Goal: Task Accomplishment & Management: Complete application form

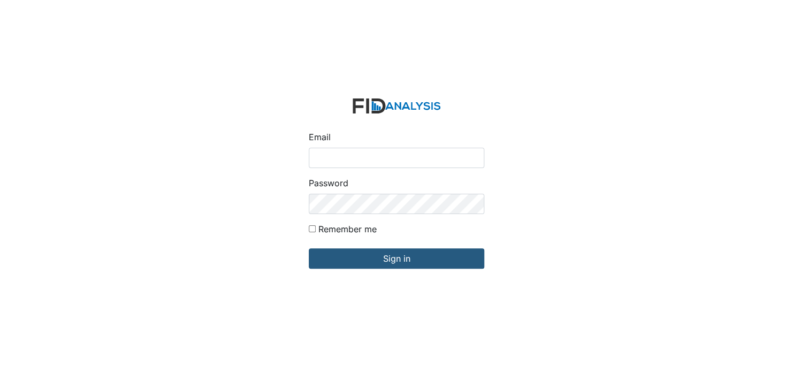
click at [343, 160] on input "Email" at bounding box center [396, 158] width 175 height 20
type input "[EMAIL_ADDRESS][DOMAIN_NAME]"
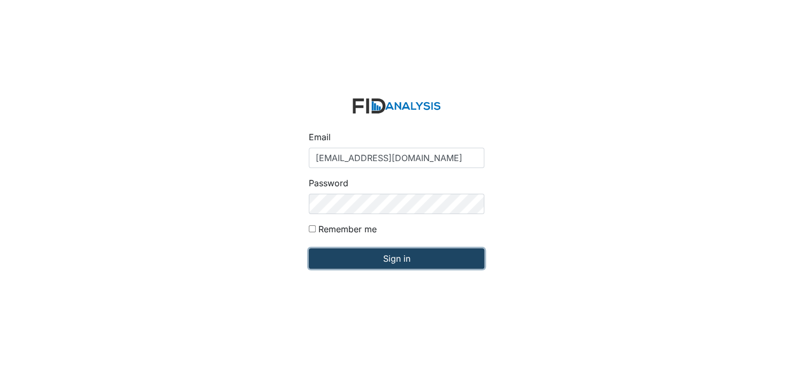
click at [388, 264] on input "Sign in" at bounding box center [396, 258] width 175 height 20
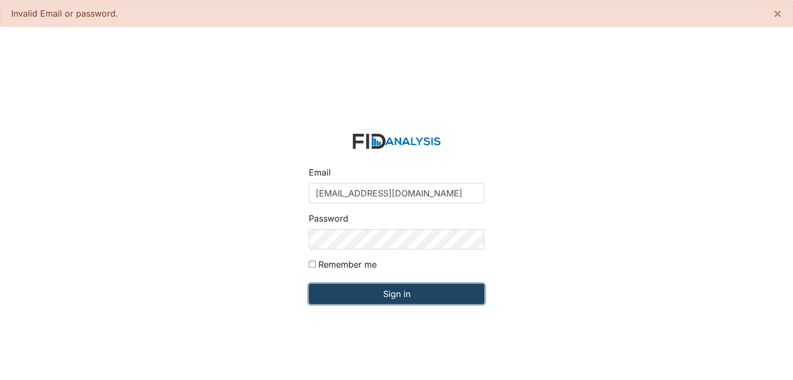
click at [384, 289] on input "Sign in" at bounding box center [396, 294] width 175 height 20
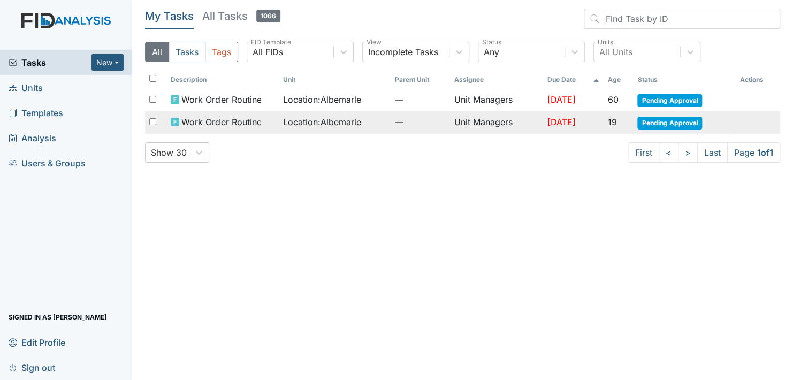
click at [667, 121] on span "Pending Approval" at bounding box center [669, 123] width 65 height 13
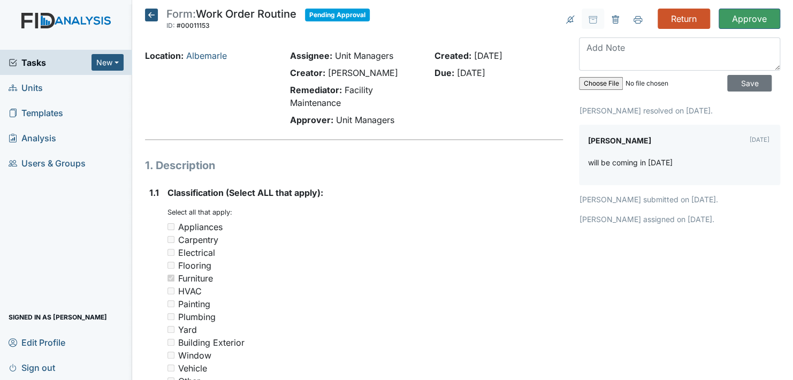
click at [150, 14] on icon at bounding box center [151, 15] width 13 height 13
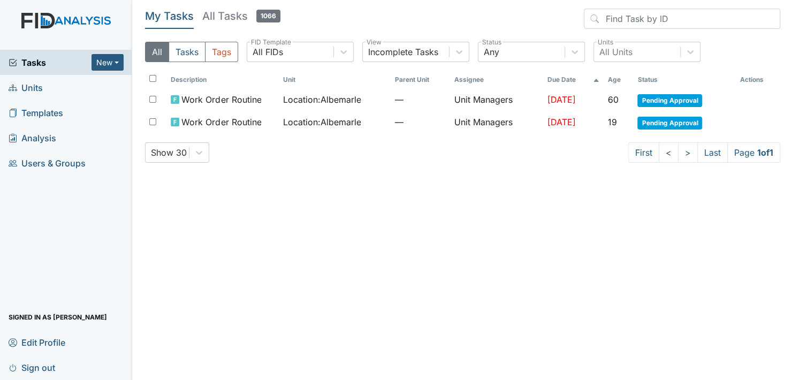
click at [56, 91] on link "Units" at bounding box center [66, 87] width 132 height 25
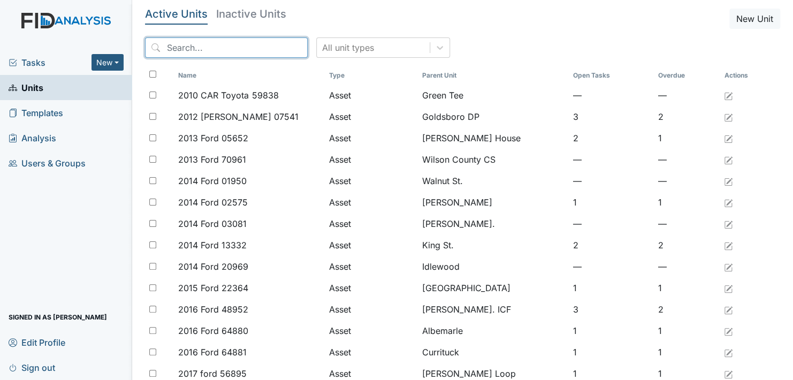
click at [170, 51] on input "search" at bounding box center [226, 47] width 163 height 20
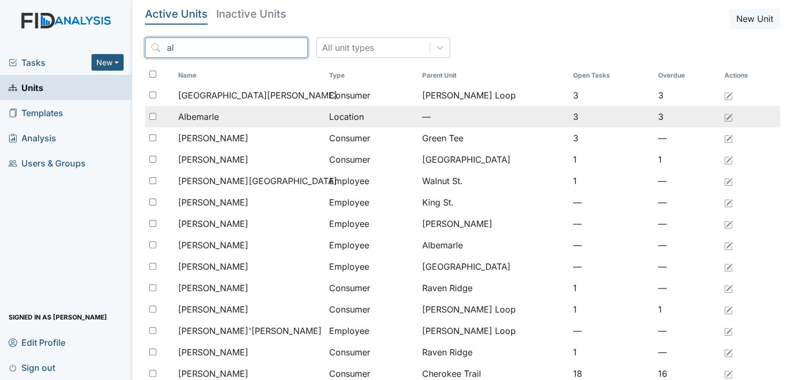
type input "al"
click at [198, 114] on span "Albemarle" at bounding box center [198, 116] width 41 height 13
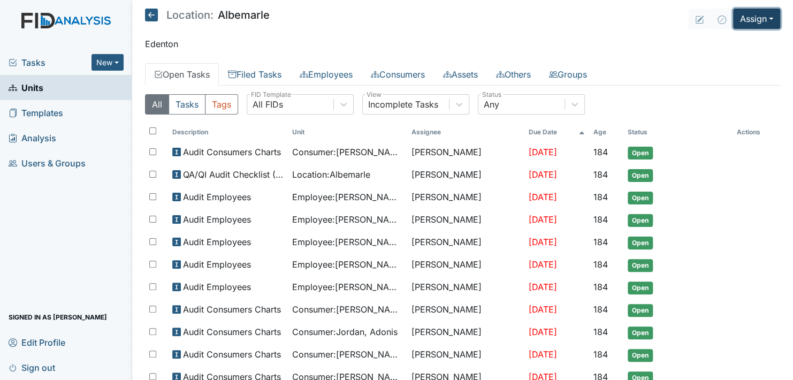
click at [746, 18] on button "Assign" at bounding box center [756, 19] width 47 height 20
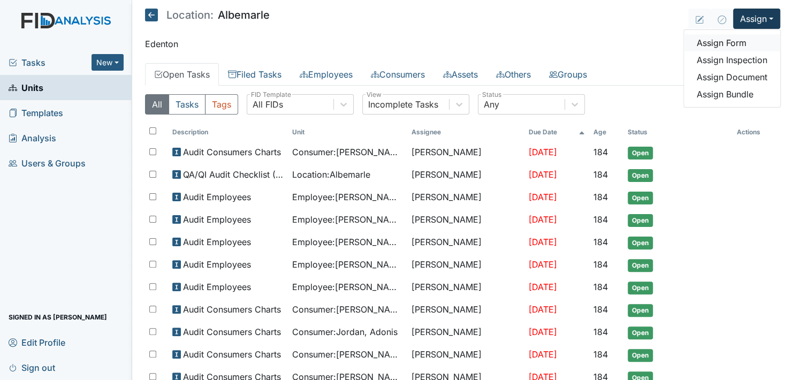
click at [723, 41] on link "Assign Form" at bounding box center [732, 42] width 96 height 17
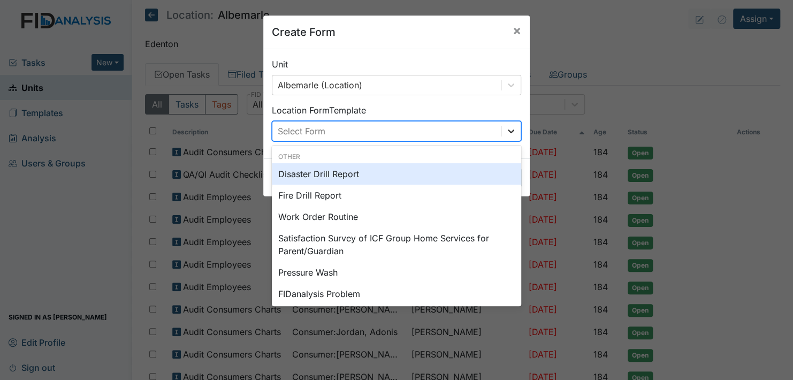
click at [510, 129] on icon at bounding box center [510, 131] width 11 height 11
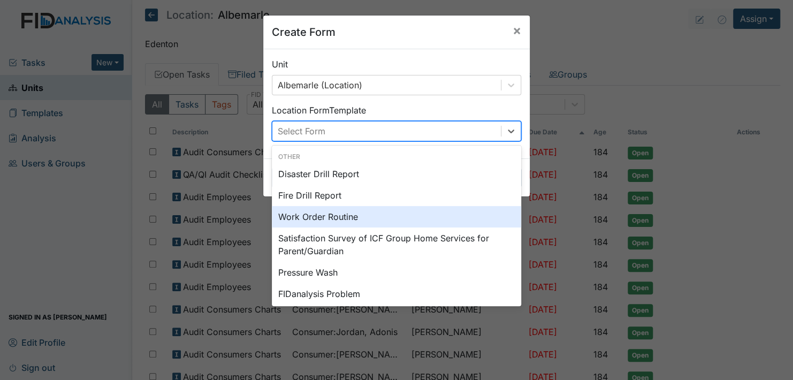
click at [377, 219] on div "Work Order Routine" at bounding box center [396, 216] width 249 height 21
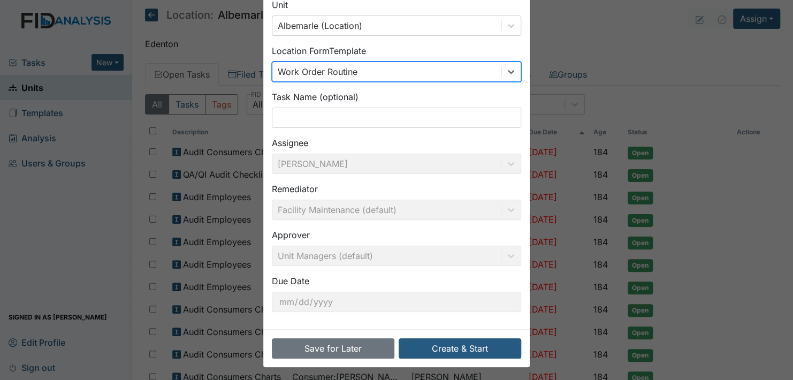
scroll to position [61, 0]
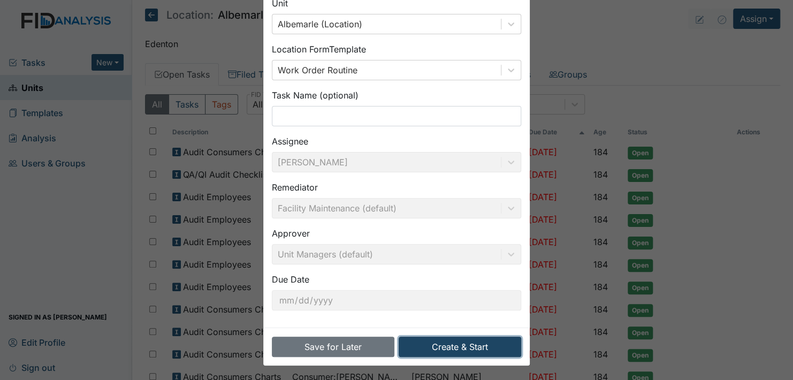
click at [459, 347] on button "Create & Start" at bounding box center [460, 346] width 122 height 20
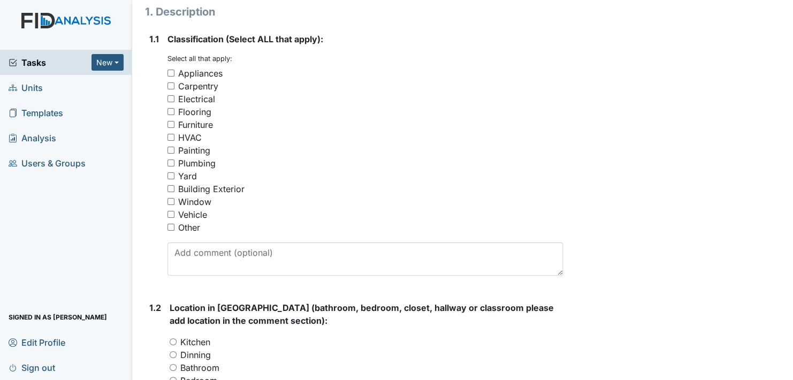
scroll to position [160, 0]
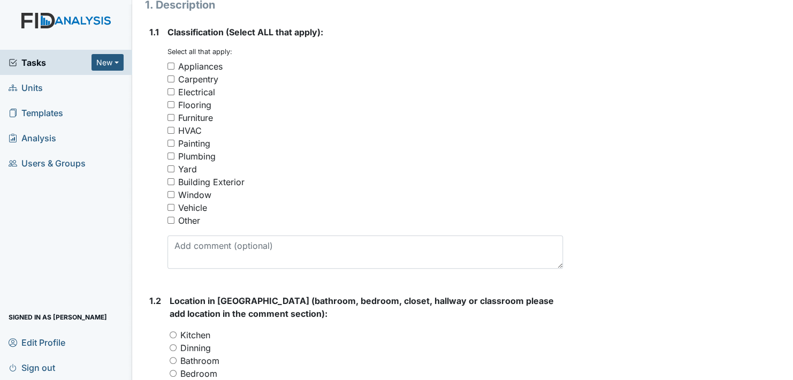
click at [170, 219] on input "Other" at bounding box center [170, 220] width 7 height 7
checkbox input "true"
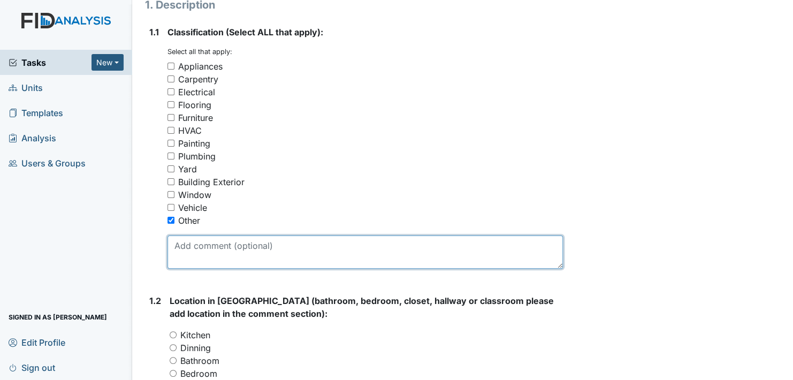
click at [202, 261] on textarea at bounding box center [364, 251] width 395 height 33
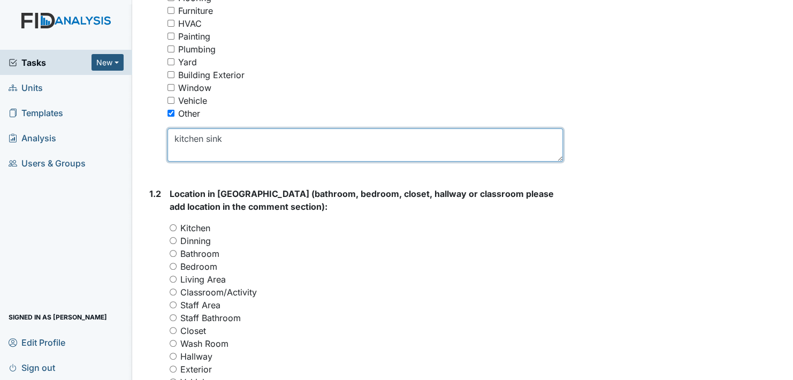
scroll to position [214, 0]
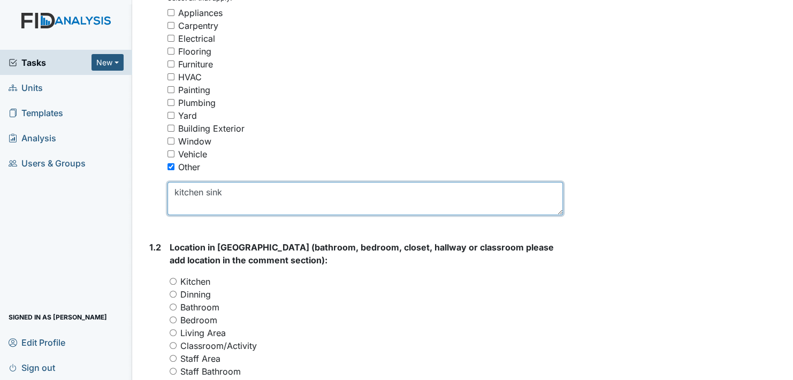
click at [171, 194] on textarea "kitchen sink" at bounding box center [364, 198] width 395 height 33
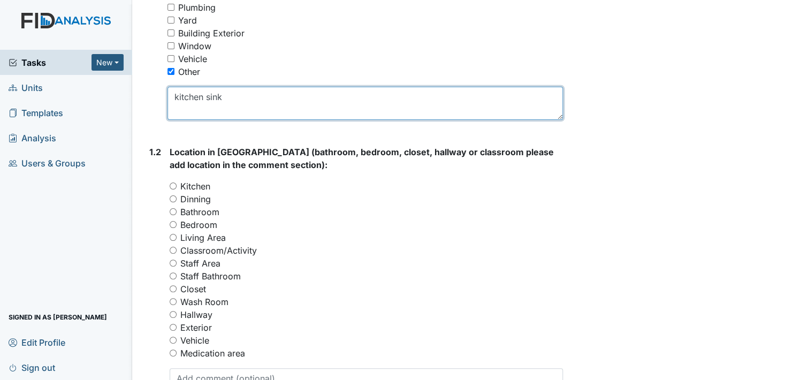
scroll to position [321, 0]
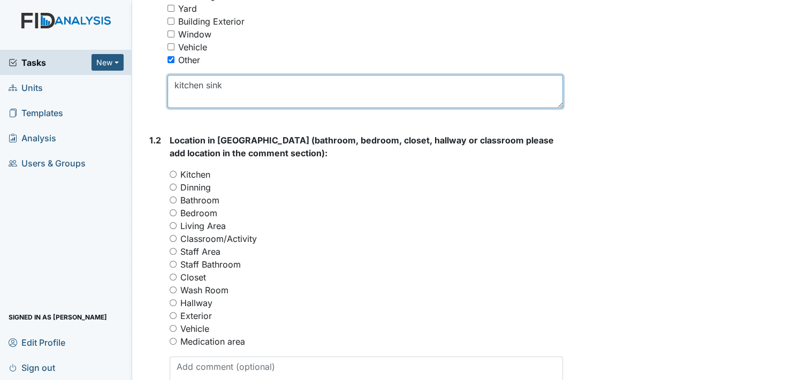
type textarea "kitchen sink"
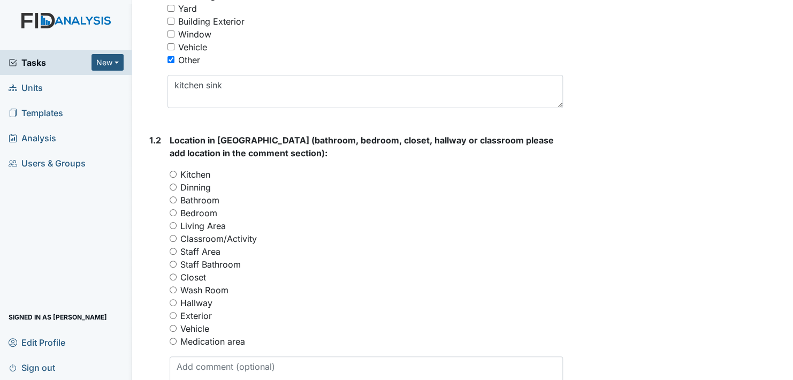
click at [173, 173] on input "Kitchen" at bounding box center [173, 174] width 7 height 7
radio input "true"
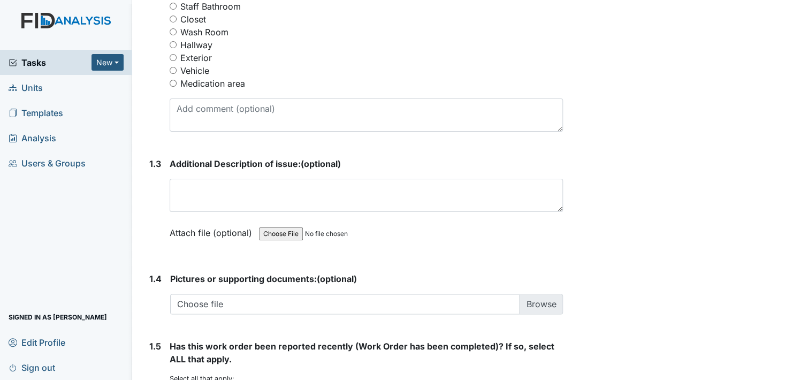
scroll to position [588, 0]
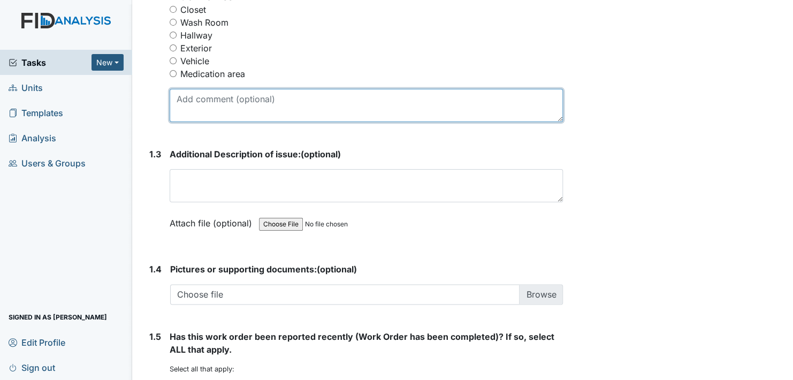
click at [211, 99] on textarea at bounding box center [366, 105] width 393 height 33
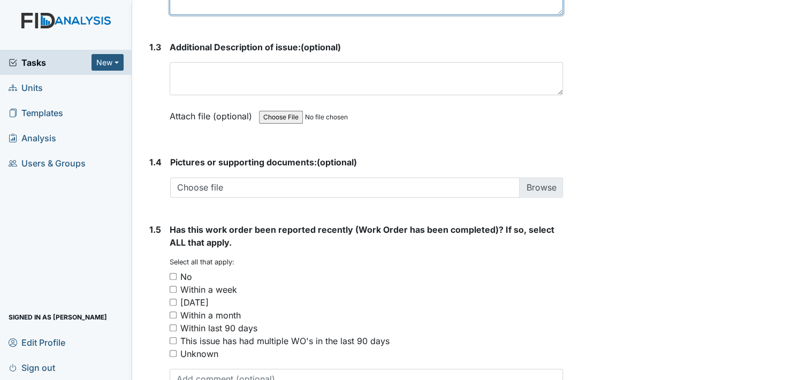
scroll to position [749, 0]
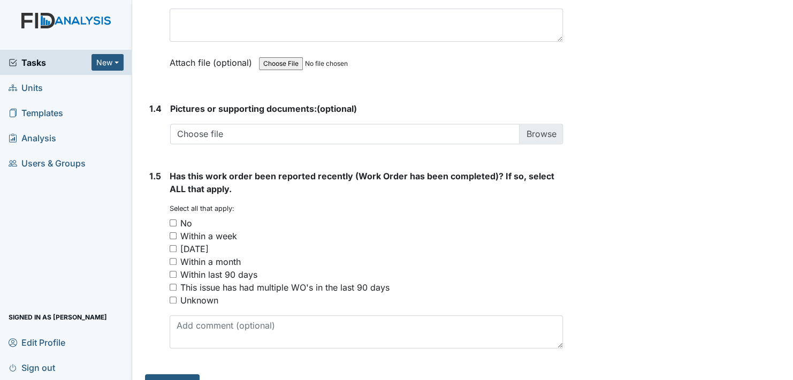
type textarea "Under the kitchen sink has a leak"
click at [172, 247] on input "Within two weeks" at bounding box center [173, 248] width 7 height 7
checkbox input "true"
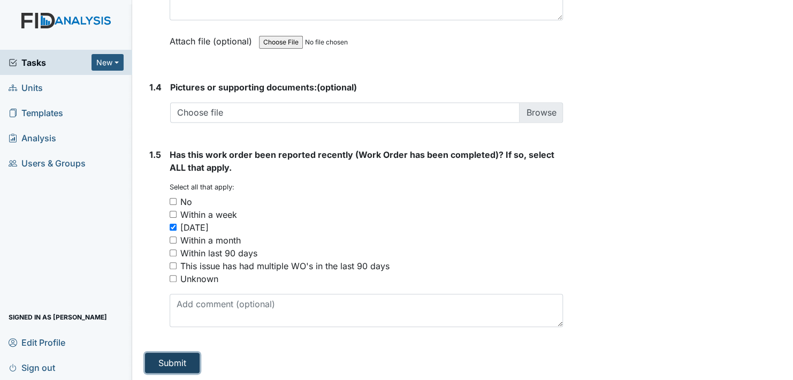
click at [184, 362] on button "Submit" at bounding box center [172, 363] width 55 height 20
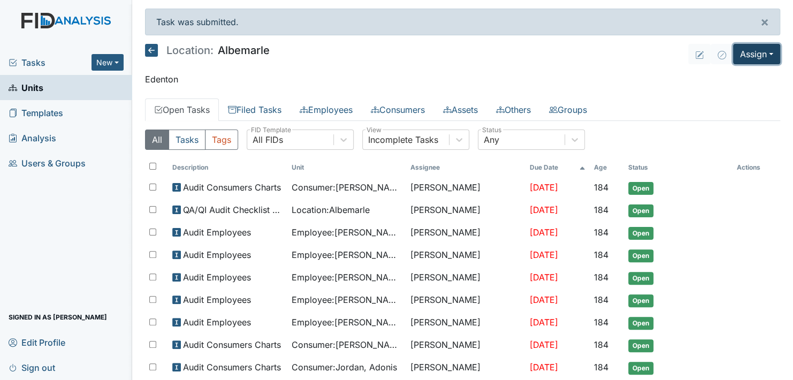
click at [757, 53] on button "Assign" at bounding box center [756, 54] width 47 height 20
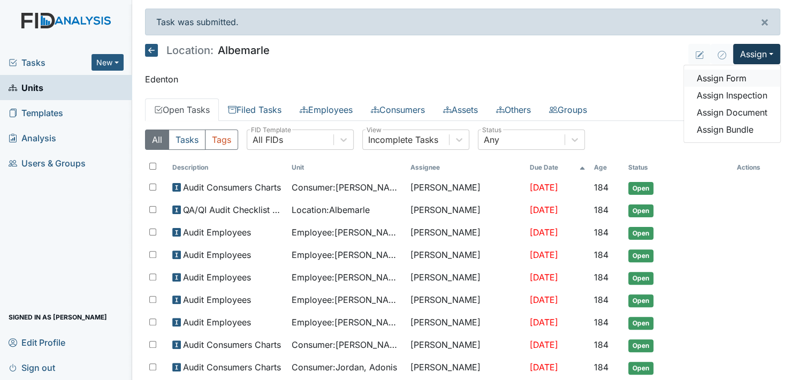
click at [731, 79] on link "Assign Form" at bounding box center [732, 78] width 96 height 17
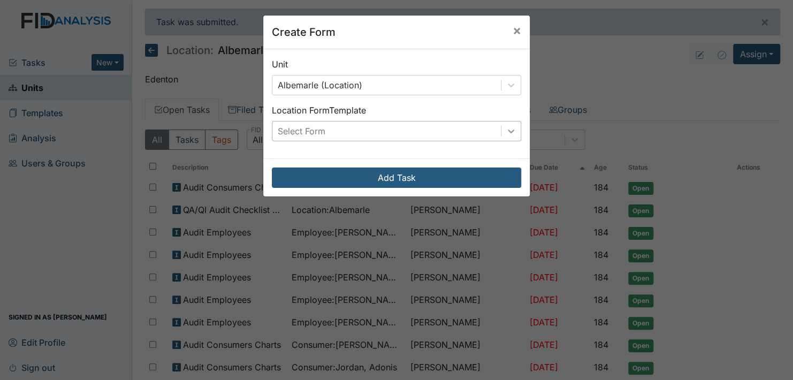
click at [507, 131] on icon at bounding box center [510, 131] width 11 height 11
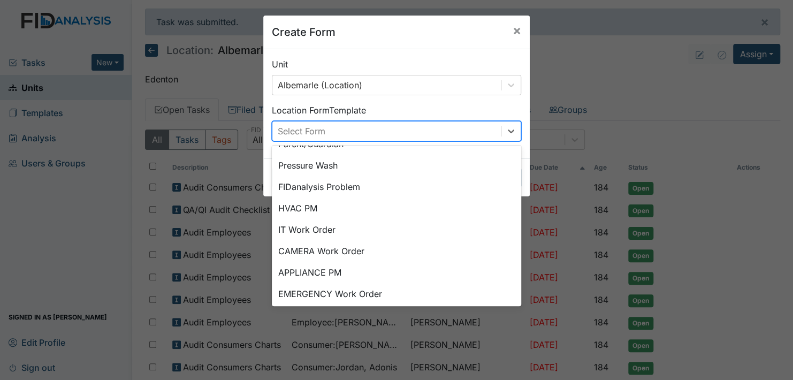
scroll to position [133, 0]
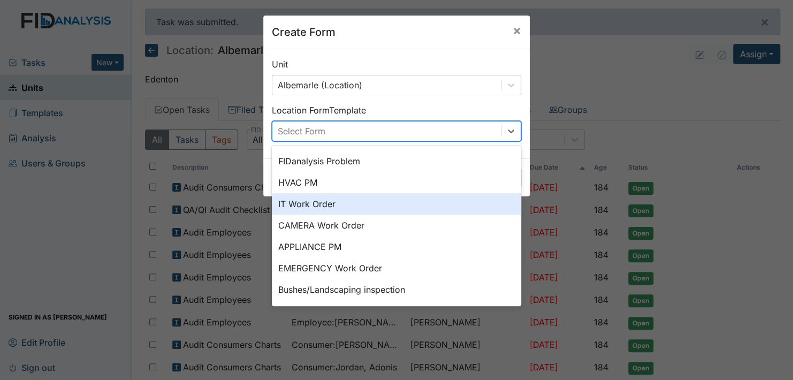
click at [401, 204] on div "IT Work Order" at bounding box center [396, 203] width 249 height 21
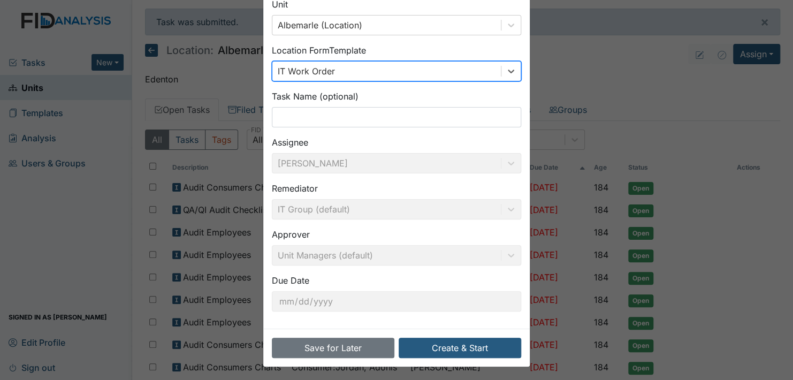
scroll to position [61, 0]
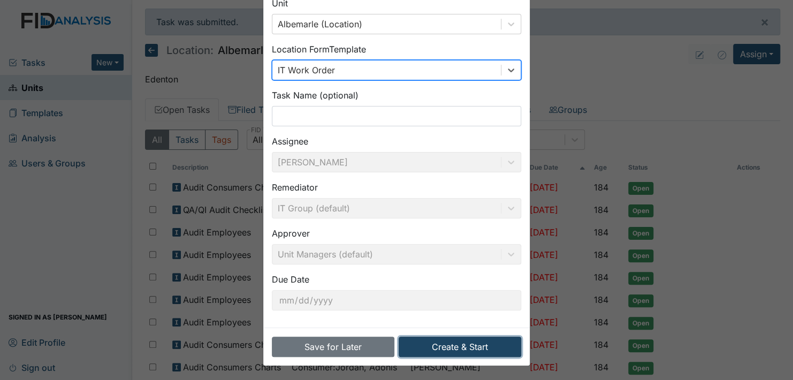
click at [450, 343] on button "Create & Start" at bounding box center [460, 346] width 122 height 20
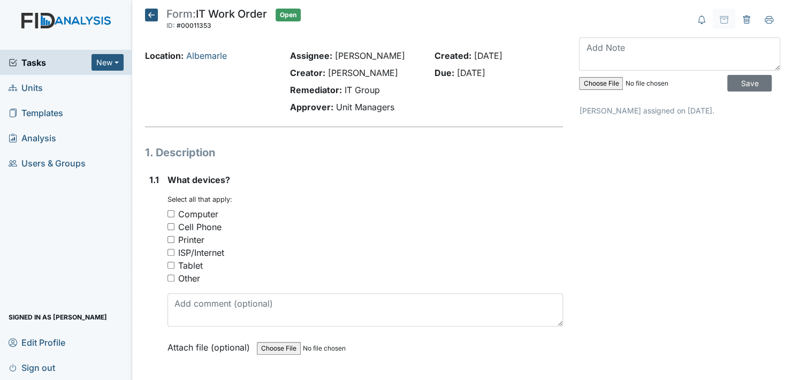
click at [169, 276] on input "Other" at bounding box center [170, 277] width 7 height 7
checkbox input "true"
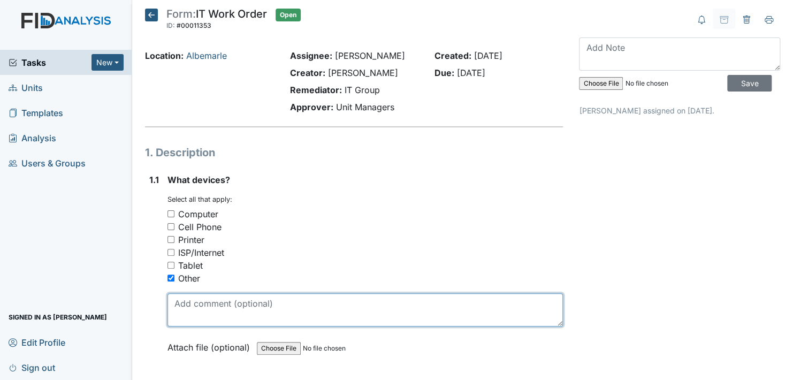
click at [215, 312] on textarea at bounding box center [364, 309] width 395 height 33
type textarea "c"
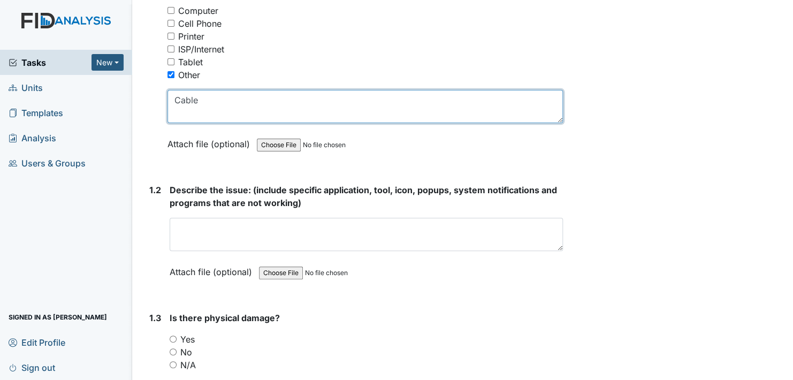
scroll to position [214, 0]
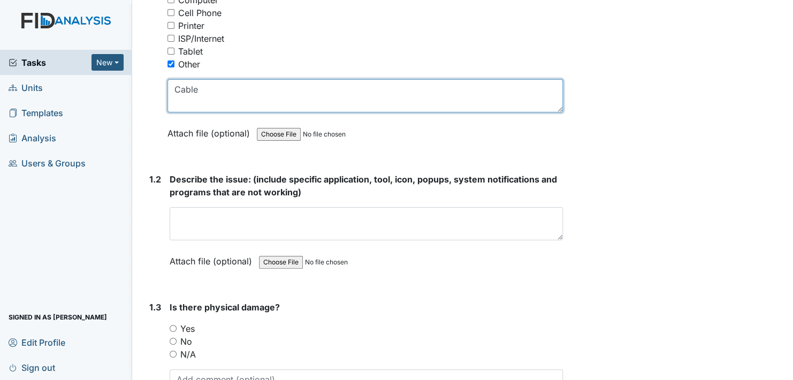
type textarea "Cable"
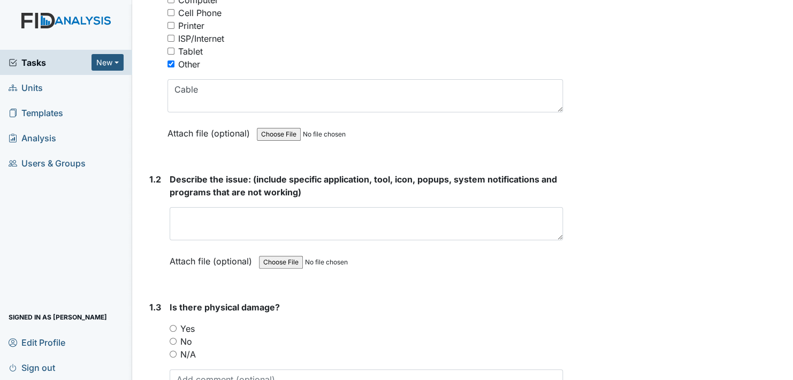
click at [173, 341] on input "No" at bounding box center [173, 341] width 7 height 7
radio input "true"
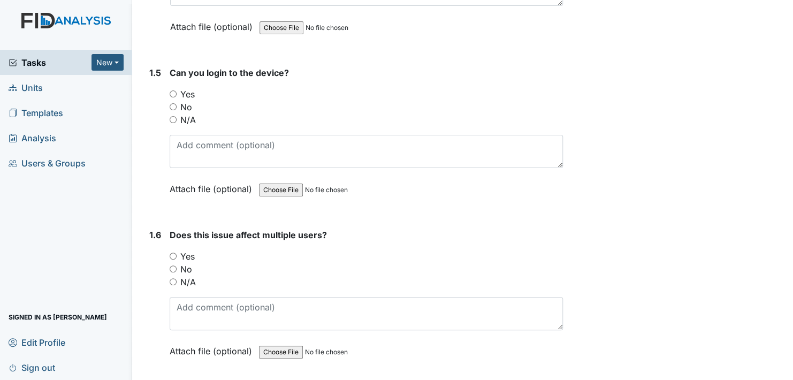
scroll to position [755, 0]
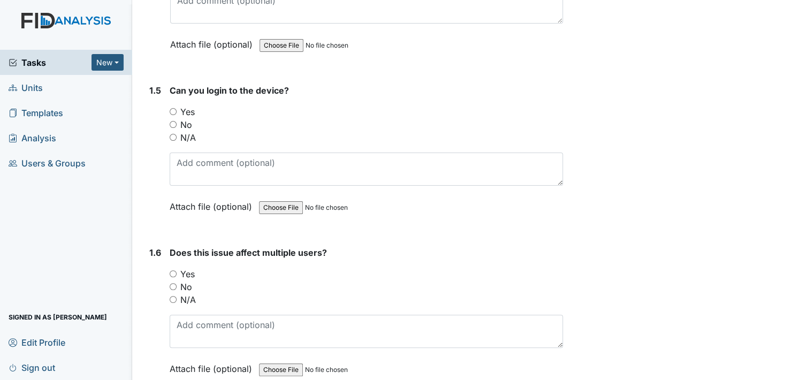
click at [172, 283] on input "No" at bounding box center [173, 286] width 7 height 7
radio input "true"
click at [174, 121] on input "No" at bounding box center [173, 124] width 7 height 7
radio input "true"
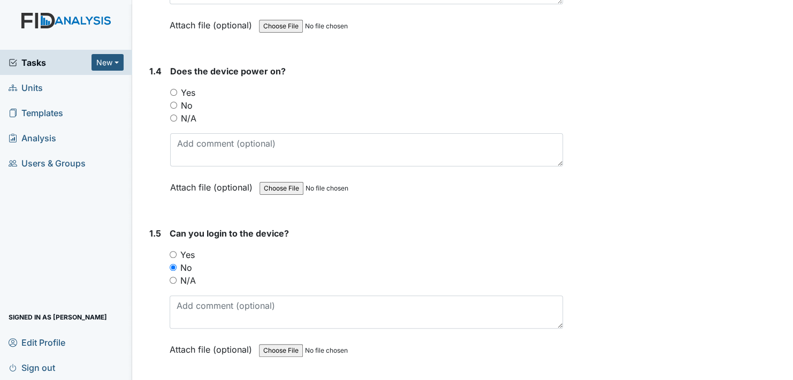
scroll to position [594, 0]
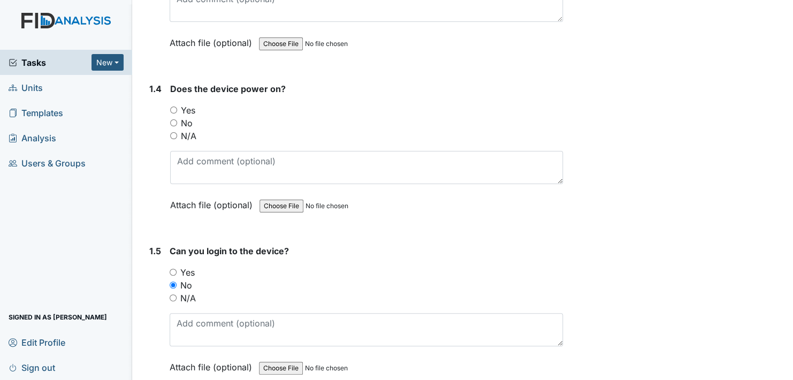
click at [174, 122] on input "No" at bounding box center [173, 122] width 7 height 7
radio input "true"
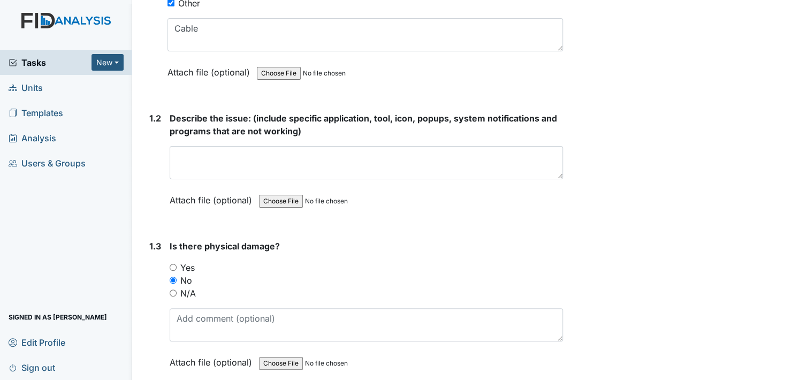
scroll to position [220, 0]
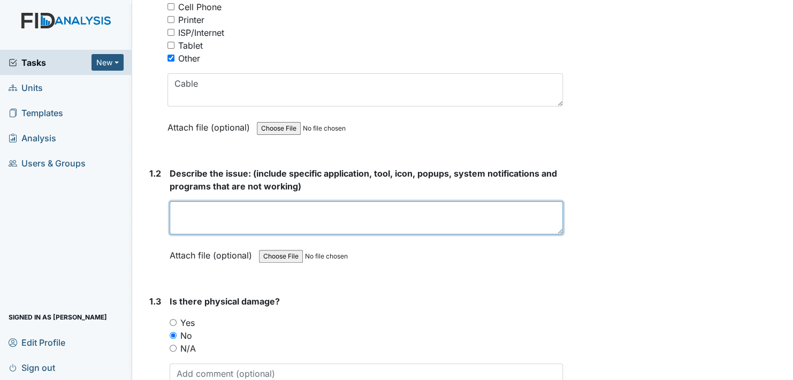
click at [220, 216] on textarea at bounding box center [366, 217] width 393 height 33
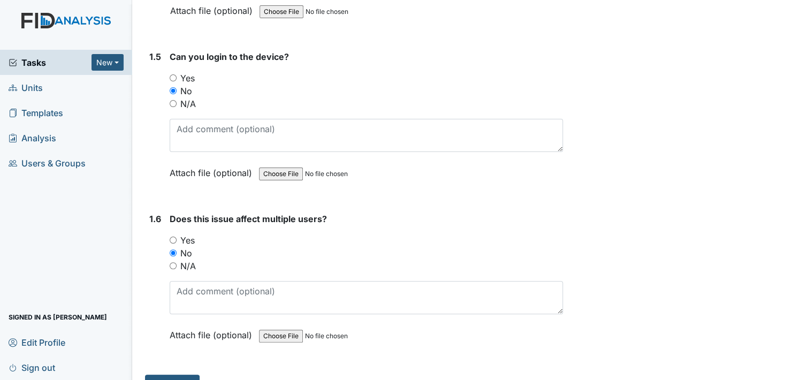
scroll to position [808, 0]
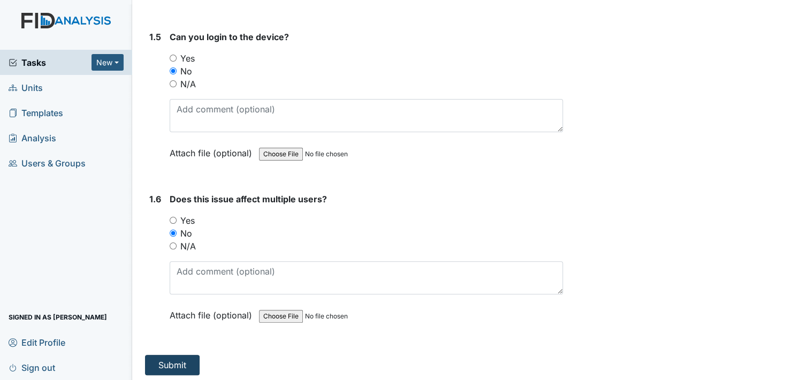
type textarea "cable not working"
click at [175, 363] on button "Submit" at bounding box center [172, 365] width 55 height 20
